Goal: Contribute content: Add original content to the website for others to see

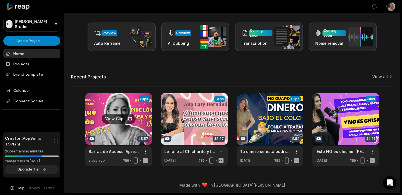
click at [125, 134] on link at bounding box center [118, 129] width 67 height 73
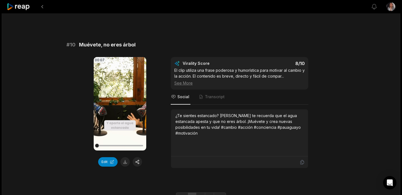
scroll to position [1522, 0]
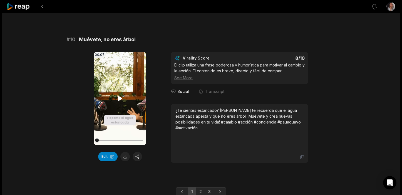
click at [121, 96] on icon at bounding box center [120, 98] width 4 height 5
click at [202, 187] on link "2" at bounding box center [200, 191] width 9 height 9
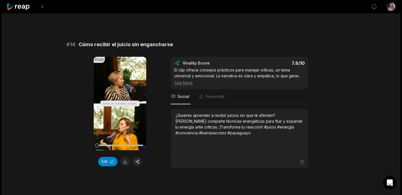
scroll to position [525, 0]
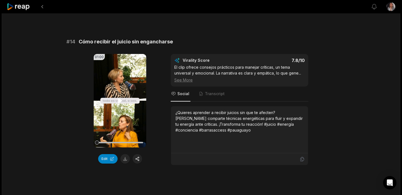
click at [120, 98] on icon at bounding box center [120, 100] width 4 height 5
click at [109, 154] on button "Edit" at bounding box center [107, 158] width 19 height 9
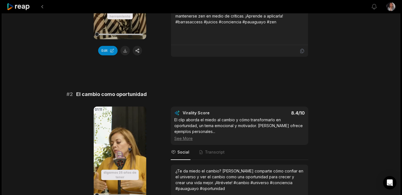
scroll to position [149, 0]
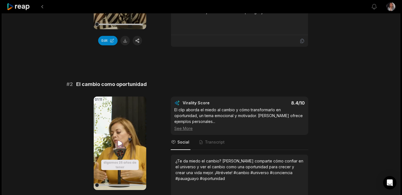
click at [123, 146] on icon at bounding box center [120, 143] width 7 height 7
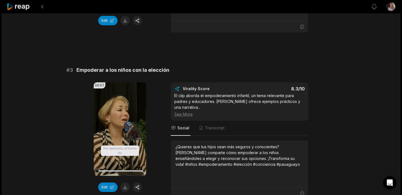
scroll to position [330, 0]
click at [121, 130] on icon at bounding box center [120, 128] width 4 height 5
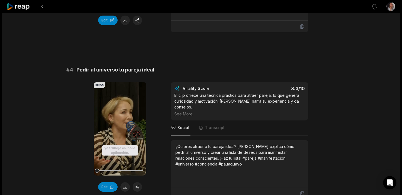
scroll to position [503, 0]
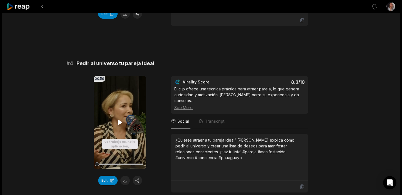
click at [118, 119] on icon at bounding box center [120, 122] width 7 height 7
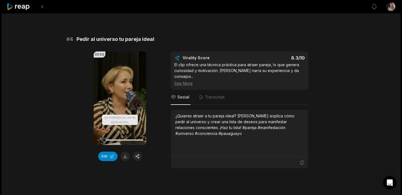
scroll to position [520, 0]
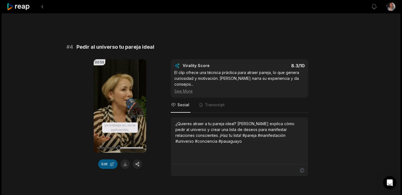
click at [105, 159] on button "Edit" at bounding box center [107, 163] width 19 height 9
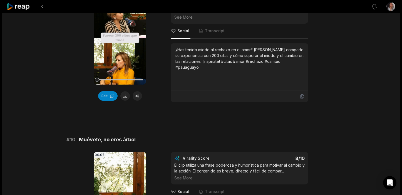
scroll to position [1522, 0]
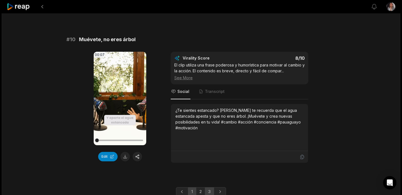
click at [209, 187] on link "3" at bounding box center [209, 191] width 9 height 9
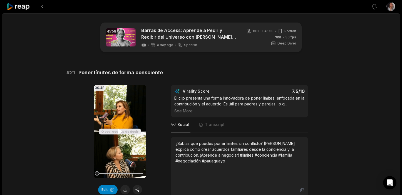
click at [122, 130] on icon at bounding box center [120, 131] width 7 height 7
click at [105, 189] on button "Edit" at bounding box center [107, 189] width 19 height 9
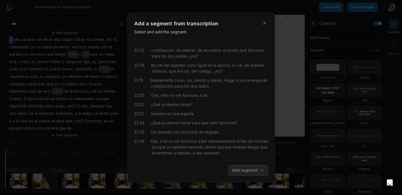
click at [58, 69] on div "Close Add a segment from transcription Select and add the segment. 22:02 contri…" at bounding box center [201, 97] width 402 height 195
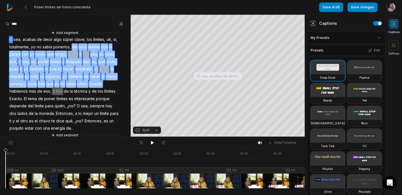
drag, startPoint x: 72, startPoint y: 47, endPoint x: 112, endPoint y: 85, distance: 55.9
click at [112, 85] on div "Add segment O sea, acabas de decir algo súper clave, los límites, ok, sí, total…" at bounding box center [65, 84] width 131 height 109
click at [101, 76] on button "Remove video" at bounding box center [97, 75] width 38 height 7
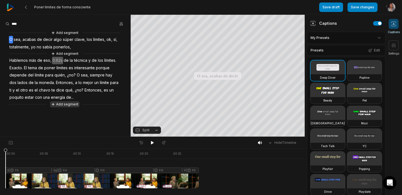
click at [69, 105] on button "Add segment" at bounding box center [64, 104] width 29 height 6
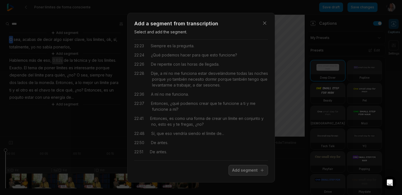
scroll to position [68, 0]
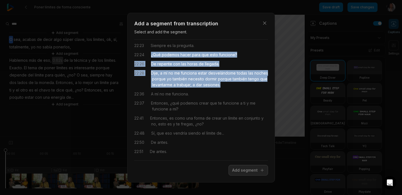
drag, startPoint x: 244, startPoint y: 84, endPoint x: 151, endPoint y: 56, distance: 97.4
click at [151, 56] on div "22:02 contribución, de platicar, de encontrar un punto que funcione para las do…" at bounding box center [201, 100] width 134 height 112
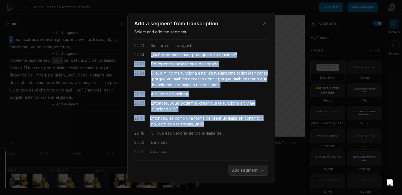
drag, startPoint x: 210, startPoint y: 125, endPoint x: 152, endPoint y: 55, distance: 90.9
click at [152, 55] on div "22:02 contribución, de platicar, de encontrar un punto que funcione para las do…" at bounding box center [201, 100] width 134 height 112
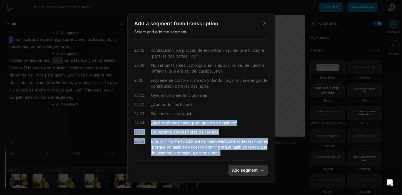
scroll to position [68, 0]
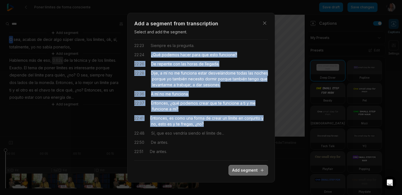
click at [242, 171] on button "Add segment" at bounding box center [249, 170] width 40 height 11
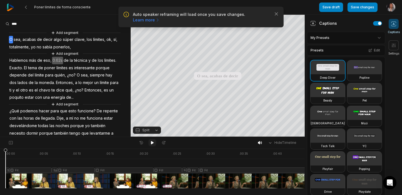
click at [152, 143] on icon at bounding box center [152, 142] width 3 height 3
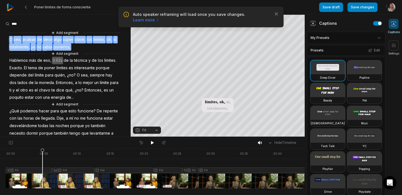
drag, startPoint x: 75, startPoint y: 47, endPoint x: 6, endPoint y: 39, distance: 69.1
click at [6, 39] on div "Add segment O sea, acabas de decir algo súper clave, los límites, ok, sí, total…" at bounding box center [65, 101] width 131 height 143
click at [60, 64] on button "Remove video" at bounding box center [63, 63] width 38 height 7
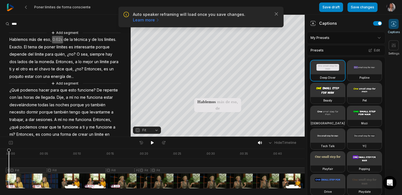
click at [9, 163] on div at bounding box center [156, 169] width 300 height 40
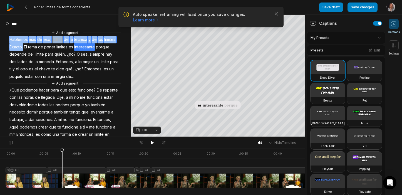
drag, startPoint x: 24, startPoint y: 44, endPoint x: 5, endPoint y: 36, distance: 20.8
click at [5, 36] on div "Add segment Hablemos más de eso, 0.62s de la técnica y de los límites. Exacto. …" at bounding box center [65, 91] width 131 height 122
click at [4, 65] on icon at bounding box center [4, 63] width 5 height 5
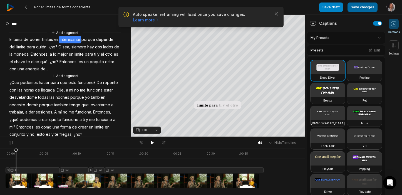
click at [367, 6] on button "Save changes" at bounding box center [363, 7] width 30 height 9
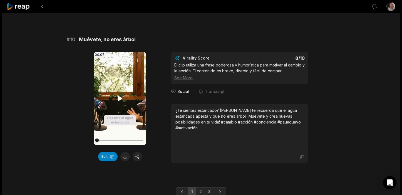
click at [118, 95] on icon at bounding box center [120, 98] width 7 height 7
click at [105, 152] on button "Edit" at bounding box center [107, 156] width 19 height 9
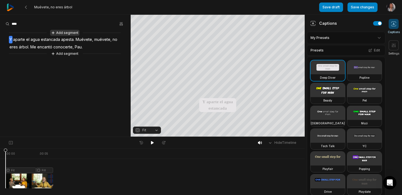
click at [69, 32] on button "Add segment" at bounding box center [64, 33] width 29 height 6
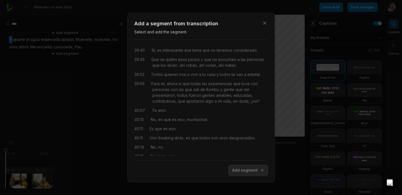
scroll to position [7402, 0]
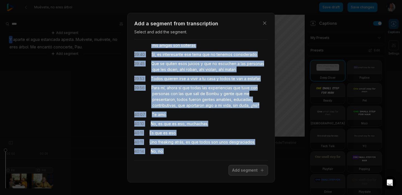
scroll to position [7478, 0]
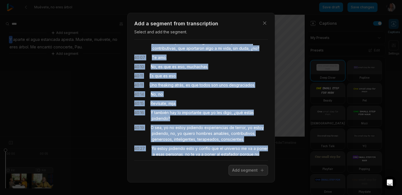
drag, startPoint x: 152, startPoint y: 64, endPoint x: 217, endPoint y: 112, distance: 80.3
click at [217, 112] on div "00:00 Qué interesante punto de vista es una herramienta diseñada para que tu me…" at bounding box center [201, 100] width 134 height 112
click at [242, 171] on button "Add segment" at bounding box center [249, 170] width 40 height 11
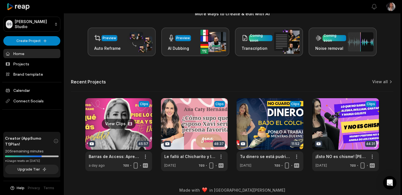
scroll to position [78, 0]
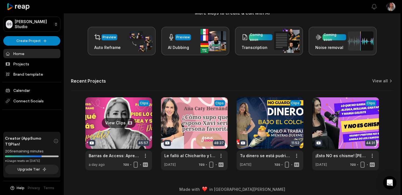
click at [113, 133] on link at bounding box center [118, 133] width 67 height 73
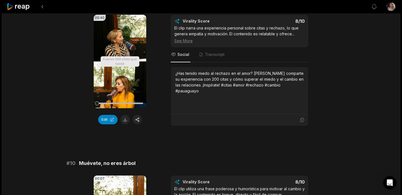
scroll to position [1522, 0]
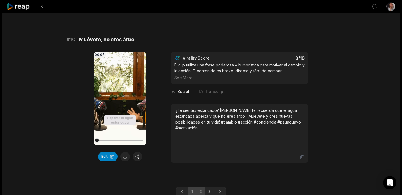
click at [200, 187] on link "2" at bounding box center [200, 191] width 9 height 9
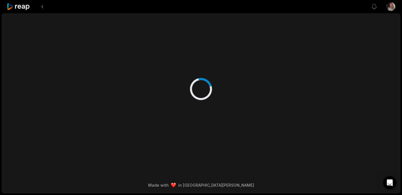
scroll to position [0, 0]
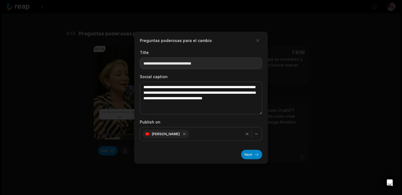
type textarea "**********"
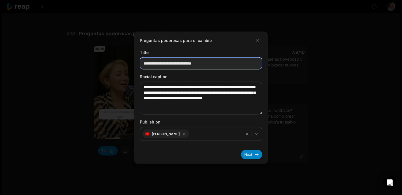
drag, startPoint x: 218, startPoint y: 63, endPoint x: 194, endPoint y: 65, distance: 24.8
click at [194, 65] on input "**********" at bounding box center [201, 63] width 122 height 12
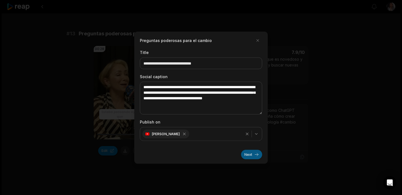
click at [251, 154] on button "Next" at bounding box center [251, 154] width 21 height 9
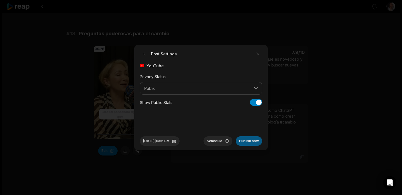
click at [252, 141] on button "Publish now" at bounding box center [249, 140] width 26 height 9
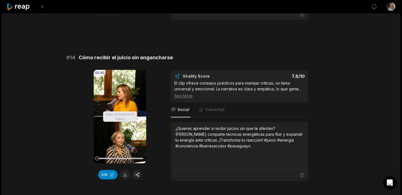
scroll to position [545, 0]
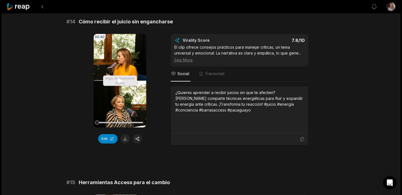
click at [120, 78] on icon at bounding box center [120, 80] width 4 height 5
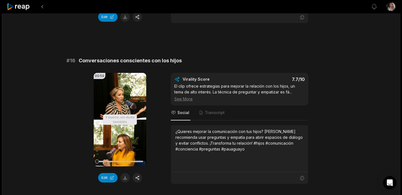
scroll to position [828, 0]
click at [56, 101] on div "45:58 Barras de Access: Aprende a Pedir y Recibir del Universo con [PERSON_NAME…" at bounding box center [201, 36] width 399 height 1702
click at [119, 117] on icon at bounding box center [120, 119] width 4 height 5
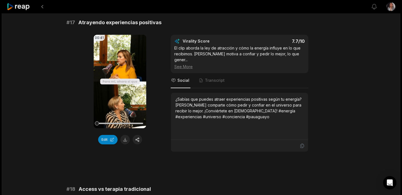
scroll to position [1057, 0]
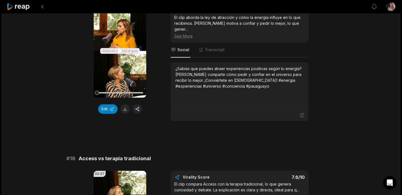
click at [123, 48] on icon at bounding box center [120, 51] width 7 height 7
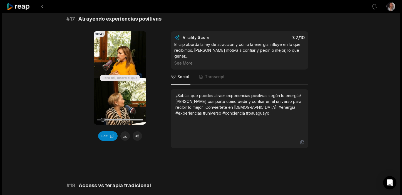
scroll to position [1028, 0]
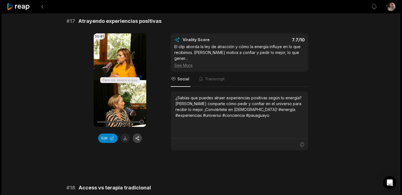
click at [138, 134] on button "button" at bounding box center [137, 138] width 9 height 9
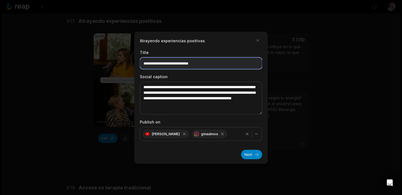
click at [216, 66] on input "**********" at bounding box center [201, 63] width 122 height 12
drag, startPoint x: 214, startPoint y: 65, endPoint x: 142, endPoint y: 62, distance: 72.7
click at [142, 62] on input "**********" at bounding box center [201, 63] width 122 height 12
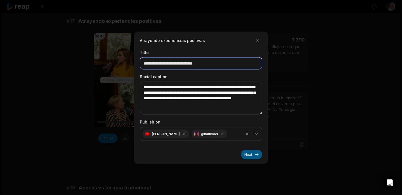
type input "**********"
click at [250, 155] on button "Next" at bounding box center [251, 154] width 21 height 9
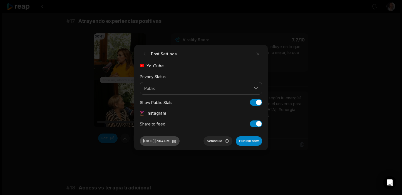
click at [172, 141] on button "[DATE] 7:04 PM" at bounding box center [160, 140] width 40 height 9
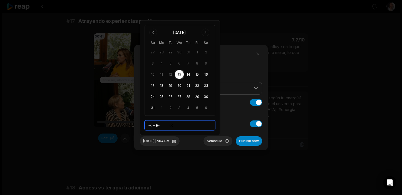
click at [151, 126] on input "*****" at bounding box center [180, 125] width 71 height 10
type input "*****"
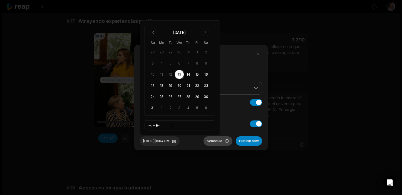
click at [216, 141] on button "Schedule" at bounding box center [218, 140] width 29 height 9
